Goal: Transaction & Acquisition: Book appointment/travel/reservation

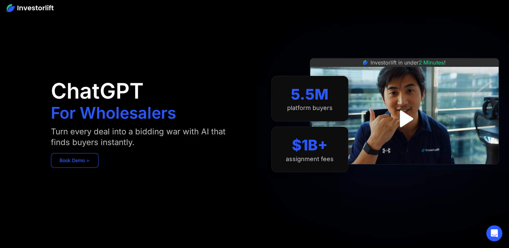
click at [74, 162] on link "Book Demo ➢" at bounding box center [75, 160] width 48 height 15
click at [64, 133] on div "Turn every deal into a bidding war with AI that finds buyers instantly." at bounding box center [143, 136] width 184 height 21
click at [130, 136] on div "Turn every deal into a bidding war with AI that finds buyers instantly." at bounding box center [143, 136] width 184 height 21
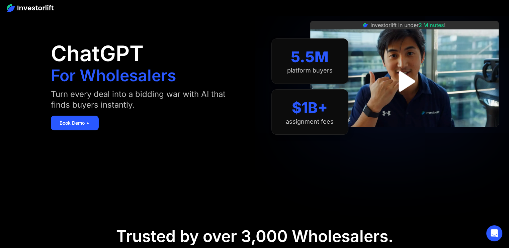
scroll to position [33, 0]
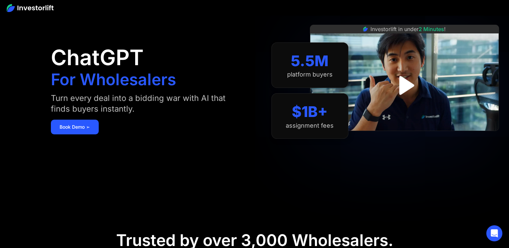
click at [83, 63] on h1 "ChatGPT" at bounding box center [97, 57] width 93 height 21
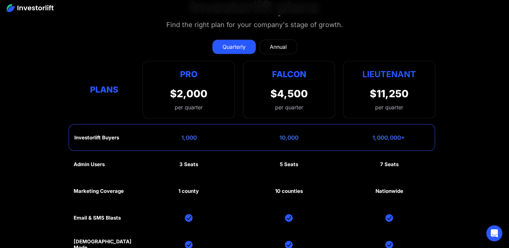
scroll to position [3031, 0]
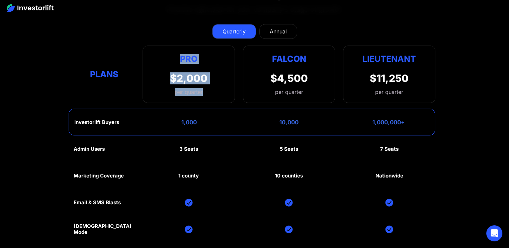
drag, startPoint x: 202, startPoint y: 80, endPoint x: 171, endPoint y: 42, distance: 49.2
click at [171, 53] on div "Pro $2,000 per quarter" at bounding box center [188, 74] width 37 height 43
click at [179, 53] on div "Pro" at bounding box center [188, 59] width 37 height 13
click at [178, 53] on div "Pro" at bounding box center [188, 59] width 37 height 13
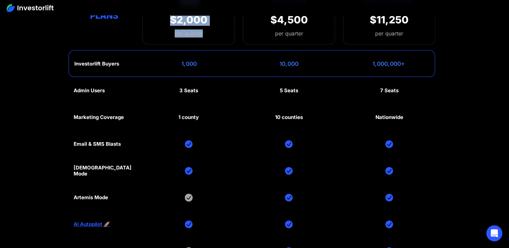
scroll to position [3098, 0]
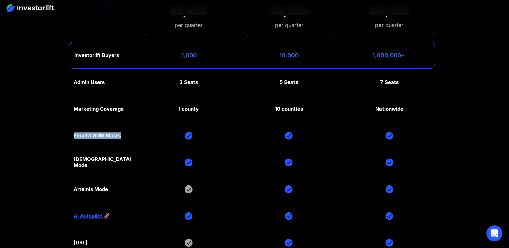
drag, startPoint x: 92, startPoint y: 124, endPoint x: 66, endPoint y: 124, distance: 26.4
click at [66, 124] on section "Investorlift plans Find the right plan for your company's stage of growth. Quar…" at bounding box center [254, 94] width 509 height 391
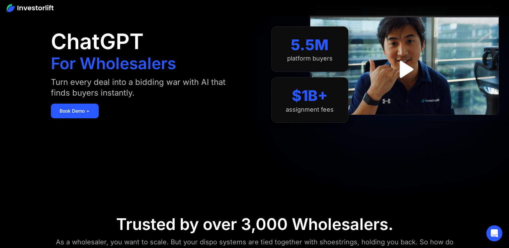
scroll to position [0, 0]
